Goal: Task Accomplishment & Management: Use online tool/utility

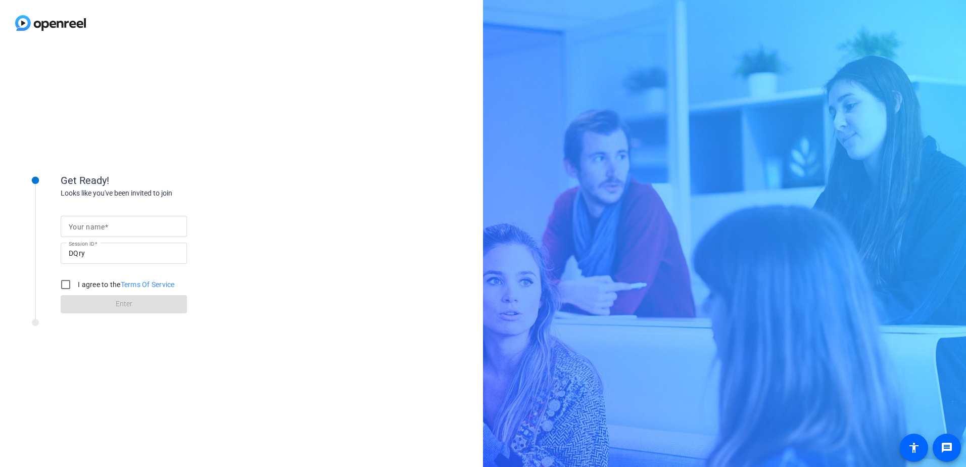
click at [94, 229] on mat-label "Your name" at bounding box center [87, 227] width 36 height 8
click at [94, 229] on input "Your name" at bounding box center [124, 226] width 110 height 12
type input "[PERSON_NAME]"
click at [68, 283] on input "I agree to the Terms Of Service" at bounding box center [66, 284] width 20 height 20
checkbox input "true"
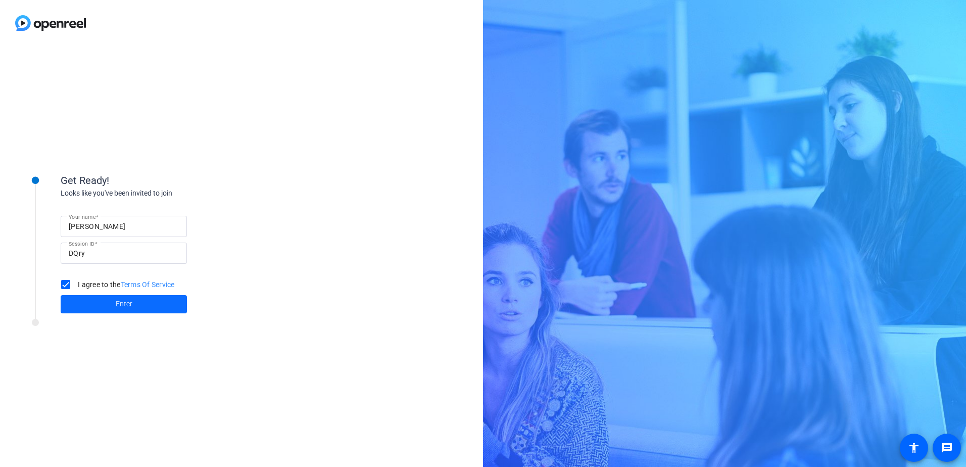
click at [140, 306] on span at bounding box center [124, 304] width 126 height 24
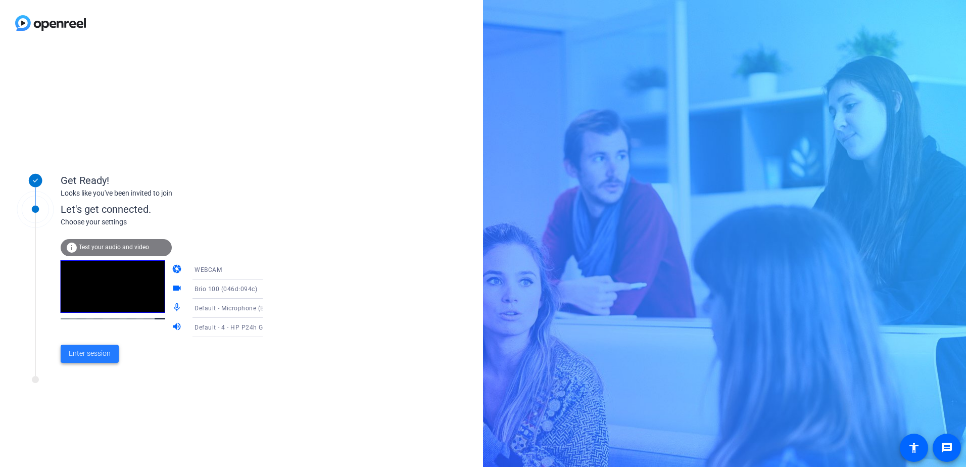
click at [89, 353] on span "Enter session" at bounding box center [90, 353] width 42 height 11
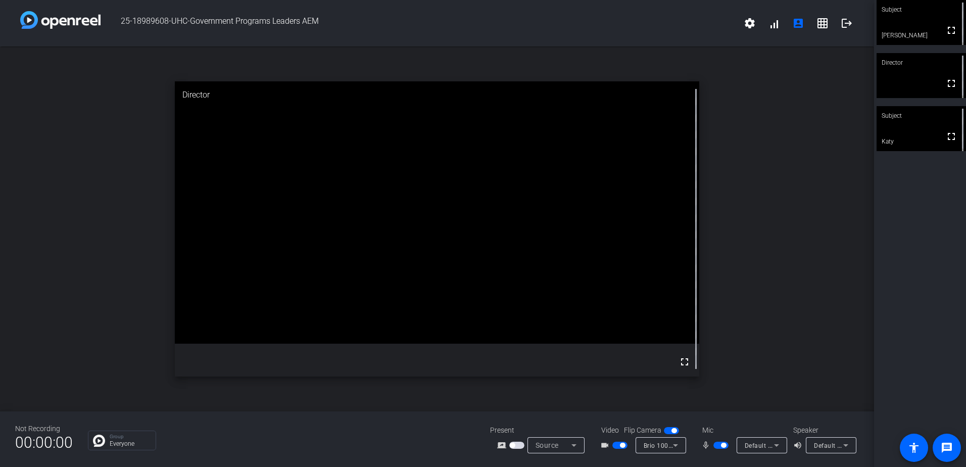
click at [716, 447] on span "button" at bounding box center [720, 444] width 15 height 7
click at [723, 446] on span "button" at bounding box center [720, 444] width 15 height 7
click at [717, 446] on span "button" at bounding box center [720, 444] width 15 height 7
click at [724, 445] on span "button" at bounding box center [720, 444] width 15 height 7
click at [718, 446] on span "button" at bounding box center [720, 444] width 15 height 7
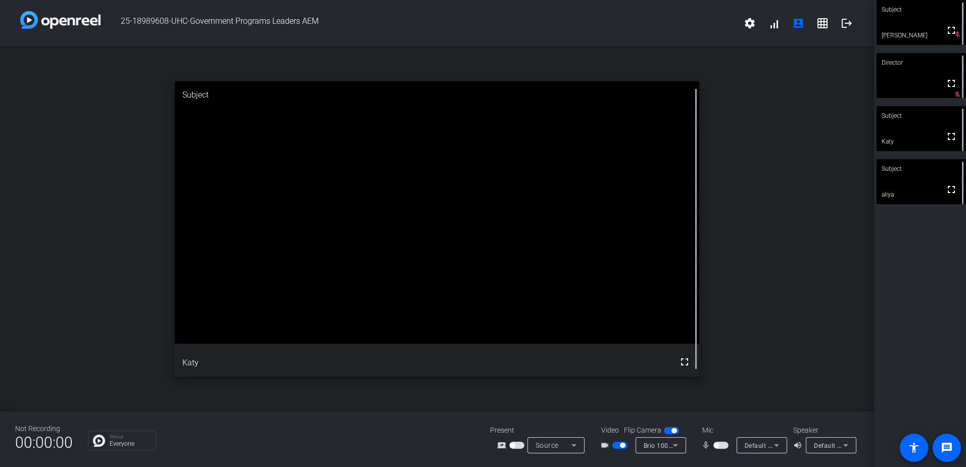
click at [725, 447] on span "button" at bounding box center [720, 444] width 15 height 7
click at [717, 446] on span "button" at bounding box center [720, 444] width 15 height 7
click at [725, 446] on span "button" at bounding box center [720, 444] width 15 height 7
click at [718, 446] on span "button" at bounding box center [720, 444] width 15 height 7
click at [726, 446] on span "button" at bounding box center [720, 444] width 15 height 7
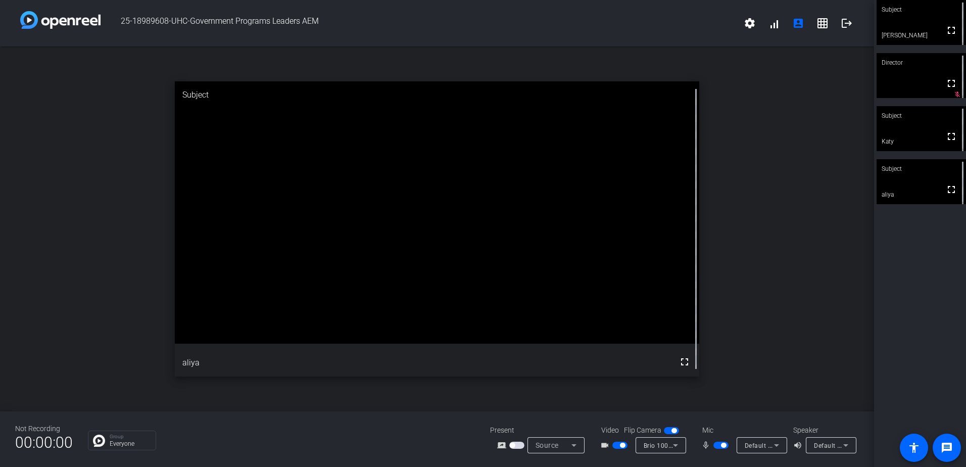
click at [717, 446] on span "button" at bounding box center [720, 444] width 15 height 7
click at [724, 446] on span "button" at bounding box center [720, 444] width 15 height 7
click at [715, 443] on span "button" at bounding box center [720, 444] width 15 height 7
click at [723, 445] on span "button" at bounding box center [720, 444] width 15 height 7
click at [718, 444] on span "button" at bounding box center [720, 444] width 15 height 7
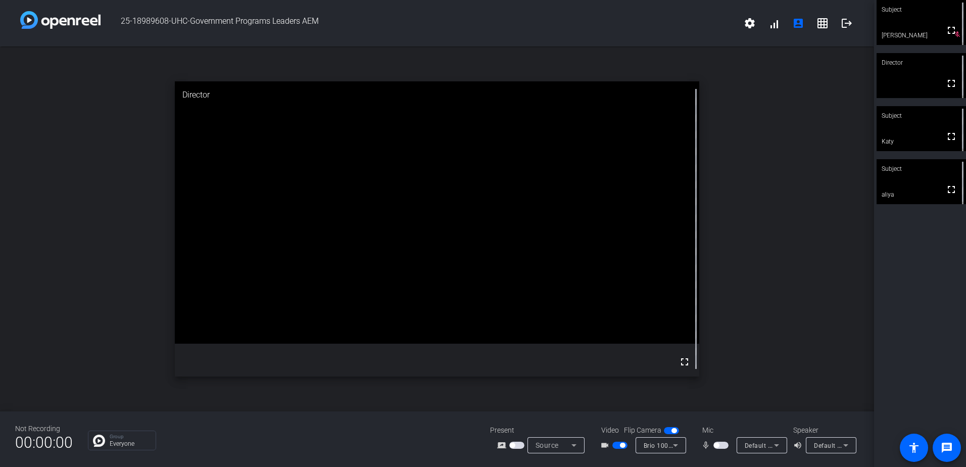
click at [723, 444] on span "button" at bounding box center [720, 444] width 15 height 7
